Goal: Information Seeking & Learning: Check status

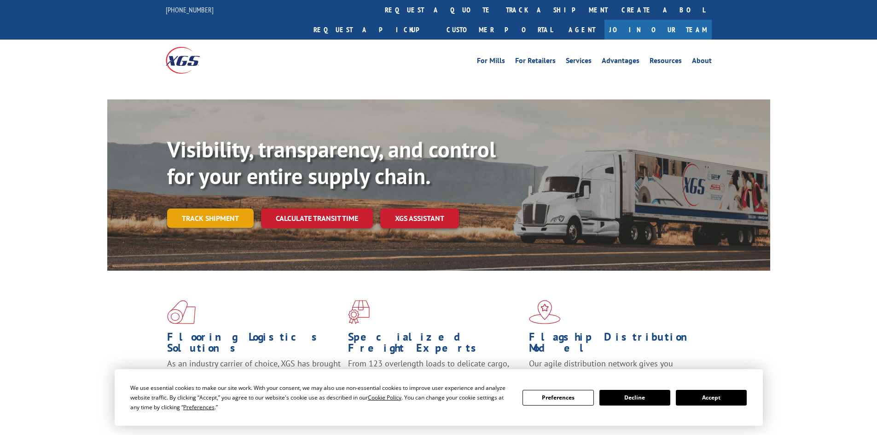
click at [229, 209] on link "Track shipment" at bounding box center [210, 218] width 87 height 19
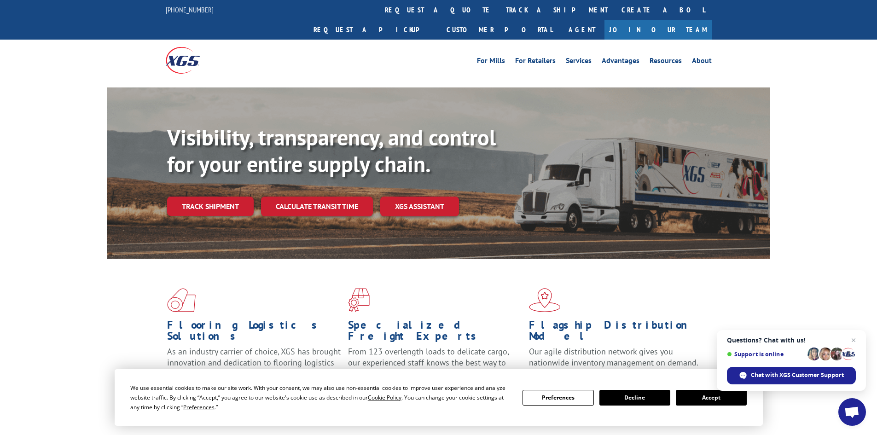
click at [708, 397] on button "Accept" at bounding box center [711, 398] width 71 height 16
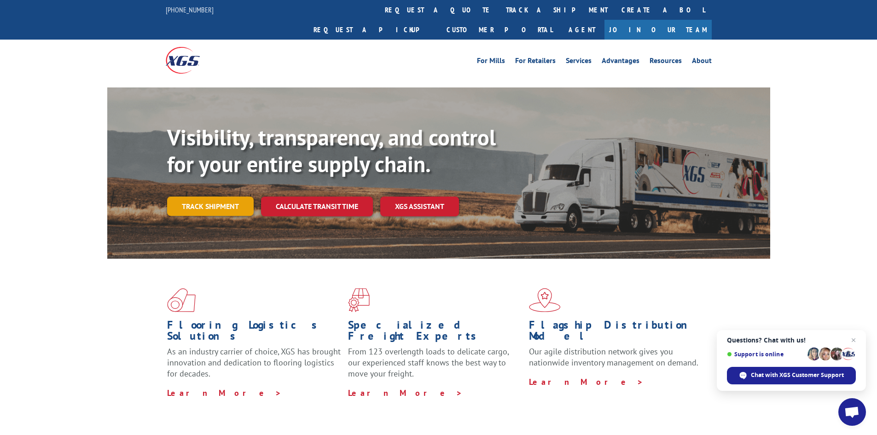
click at [204, 197] on link "Track shipment" at bounding box center [210, 206] width 87 height 19
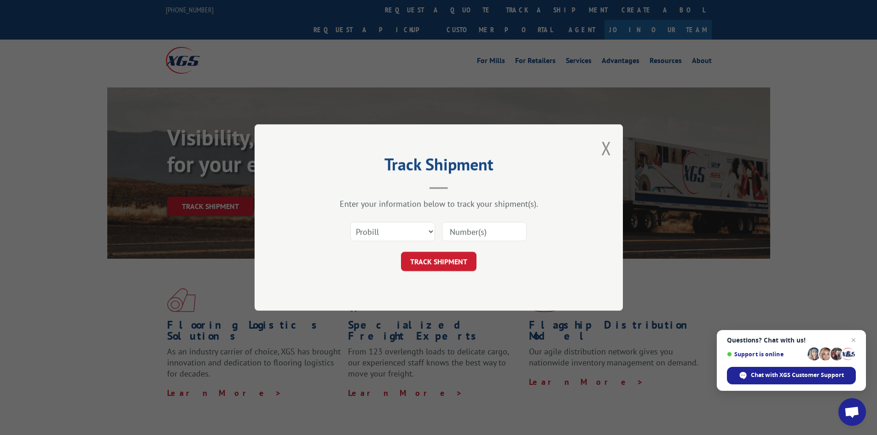
click at [463, 223] on input at bounding box center [484, 231] width 85 height 19
type input "3375249"
click at [449, 261] on button "TRACK SHIPMENT" at bounding box center [439, 261] width 76 height 19
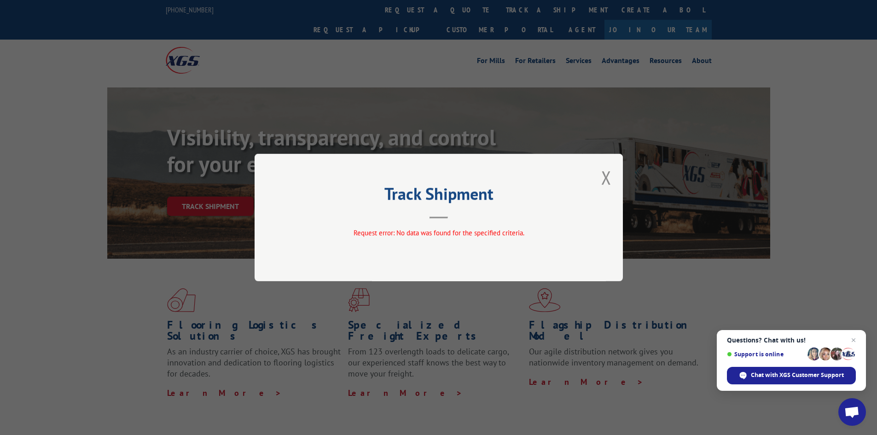
click at [607, 181] on button "Close modal" at bounding box center [606, 177] width 10 height 24
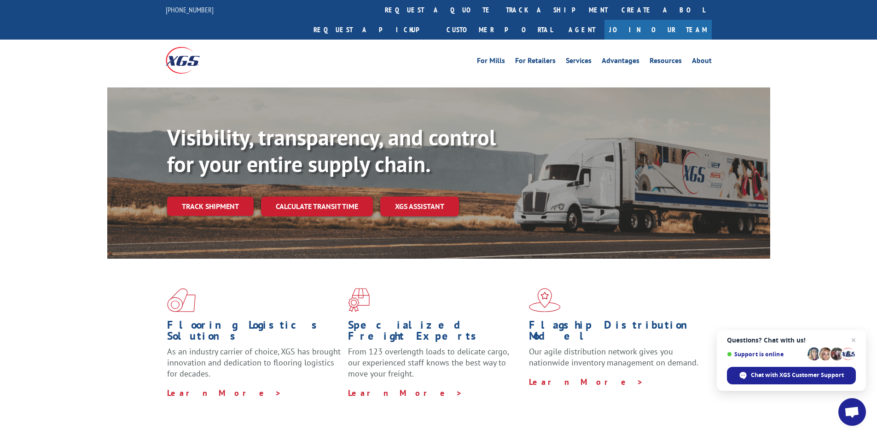
click at [212, 197] on link "Track shipment" at bounding box center [210, 206] width 87 height 19
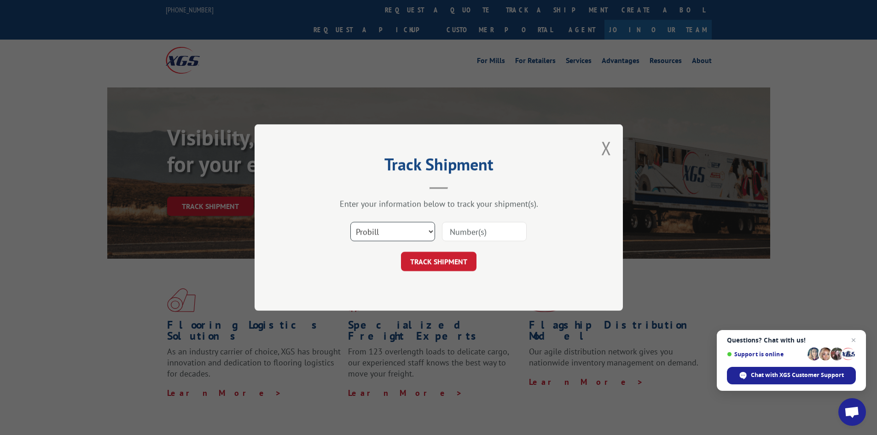
click at [424, 233] on select "Select category... Probill BOL PO" at bounding box center [392, 231] width 85 height 19
select select "bol"
click at [350, 222] on select "Select category... Probill BOL PO" at bounding box center [392, 231] width 85 height 19
click at [466, 233] on input at bounding box center [484, 231] width 85 height 19
type input "3375249"
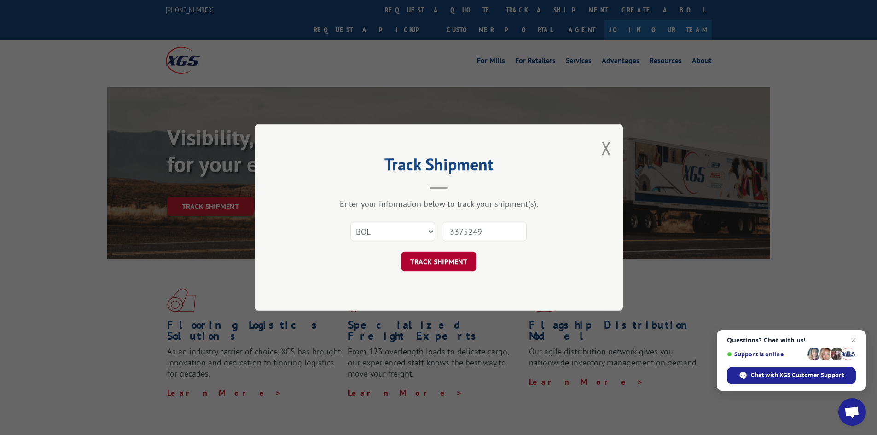
click at [446, 261] on button "TRACK SHIPMENT" at bounding box center [439, 261] width 76 height 19
